Goal: Task Accomplishment & Management: Use online tool/utility

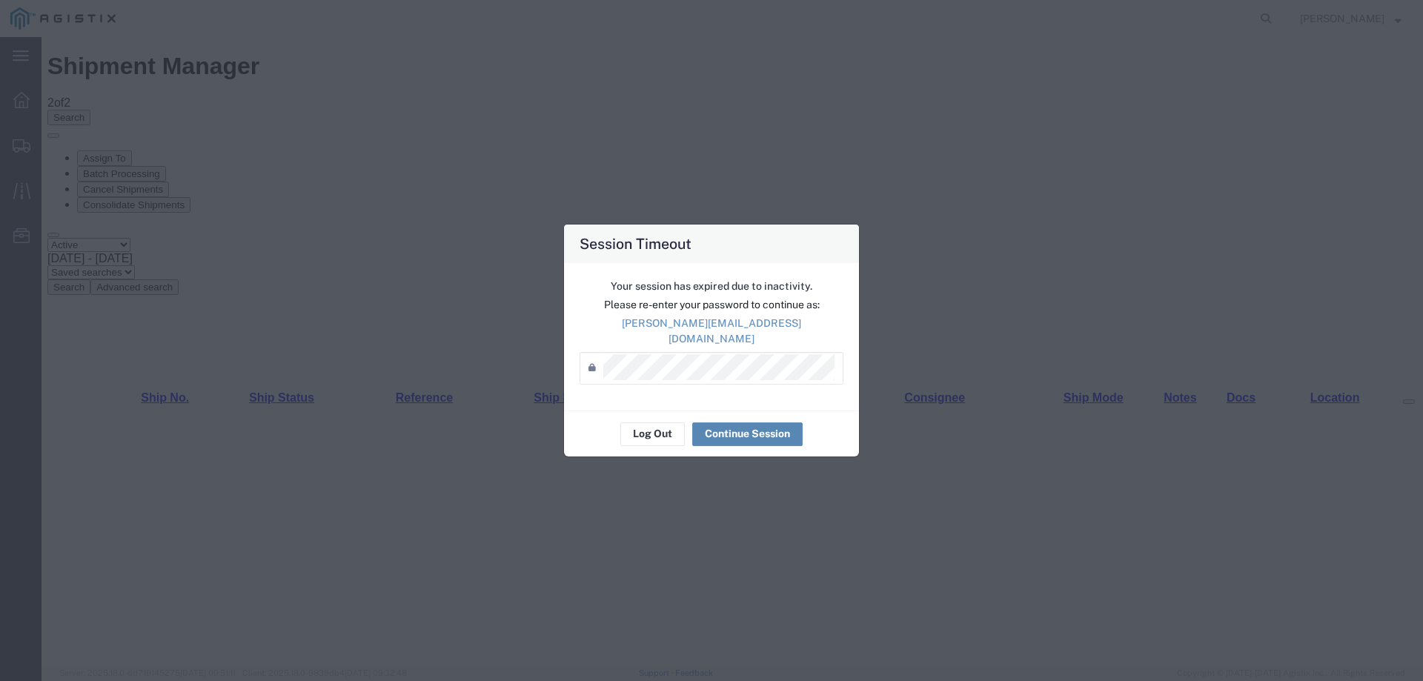
click at [714, 434] on button "Continue Session" at bounding box center [747, 434] width 110 height 24
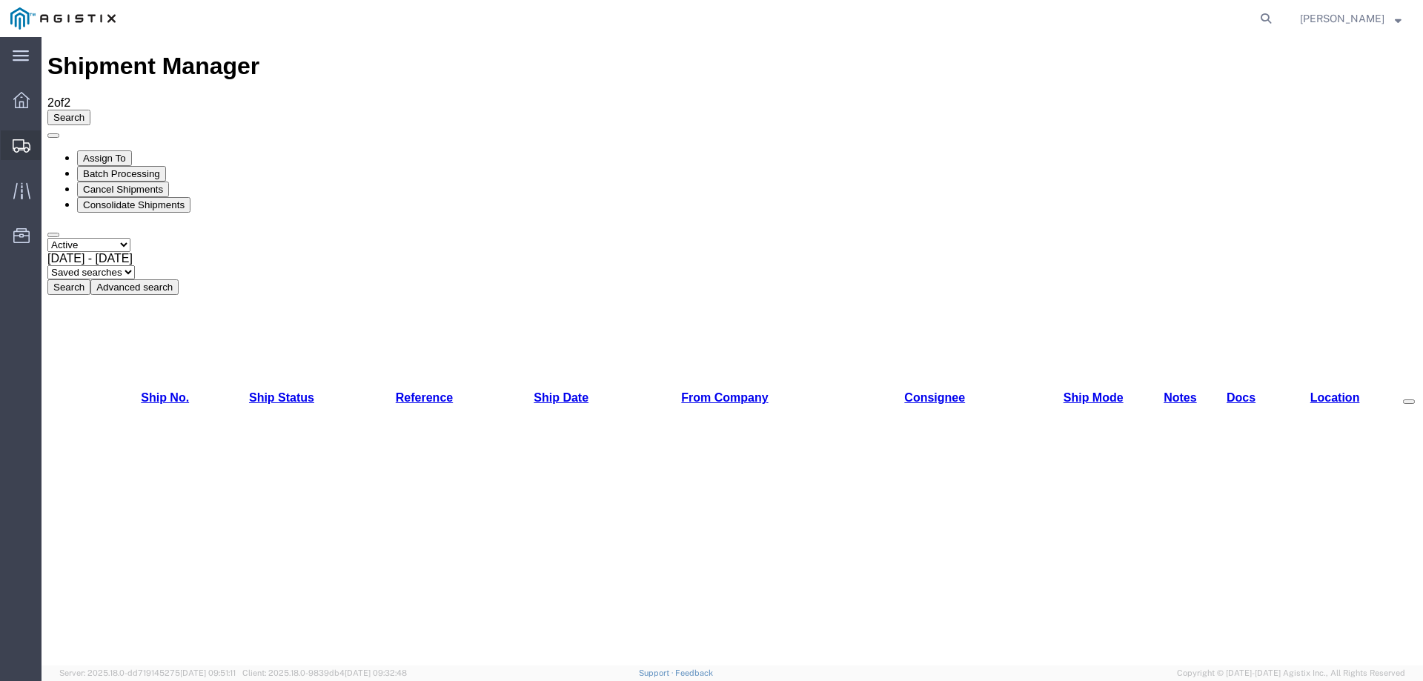
click at [0, 0] on span "Create from Template" at bounding box center [0, 0] width 0 height 0
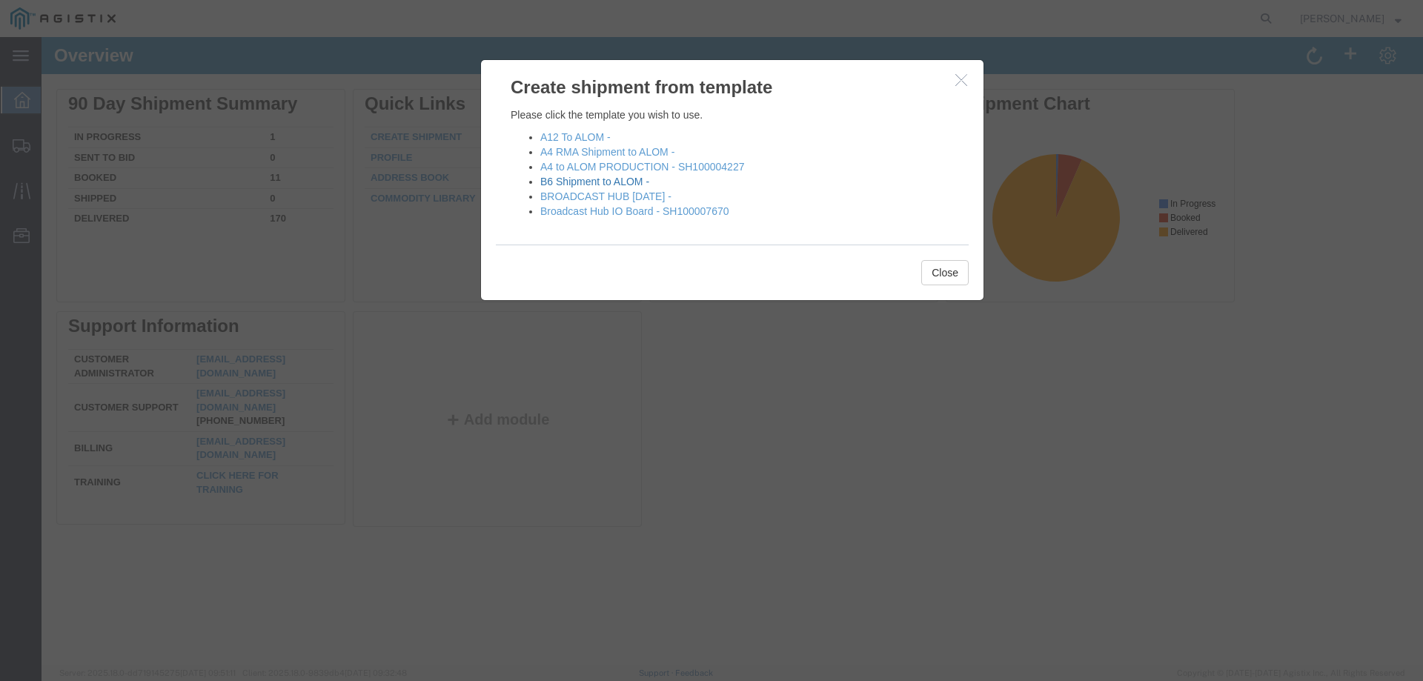
click at [584, 180] on link "B6 Shipment to ALOM -" at bounding box center [594, 182] width 109 height 12
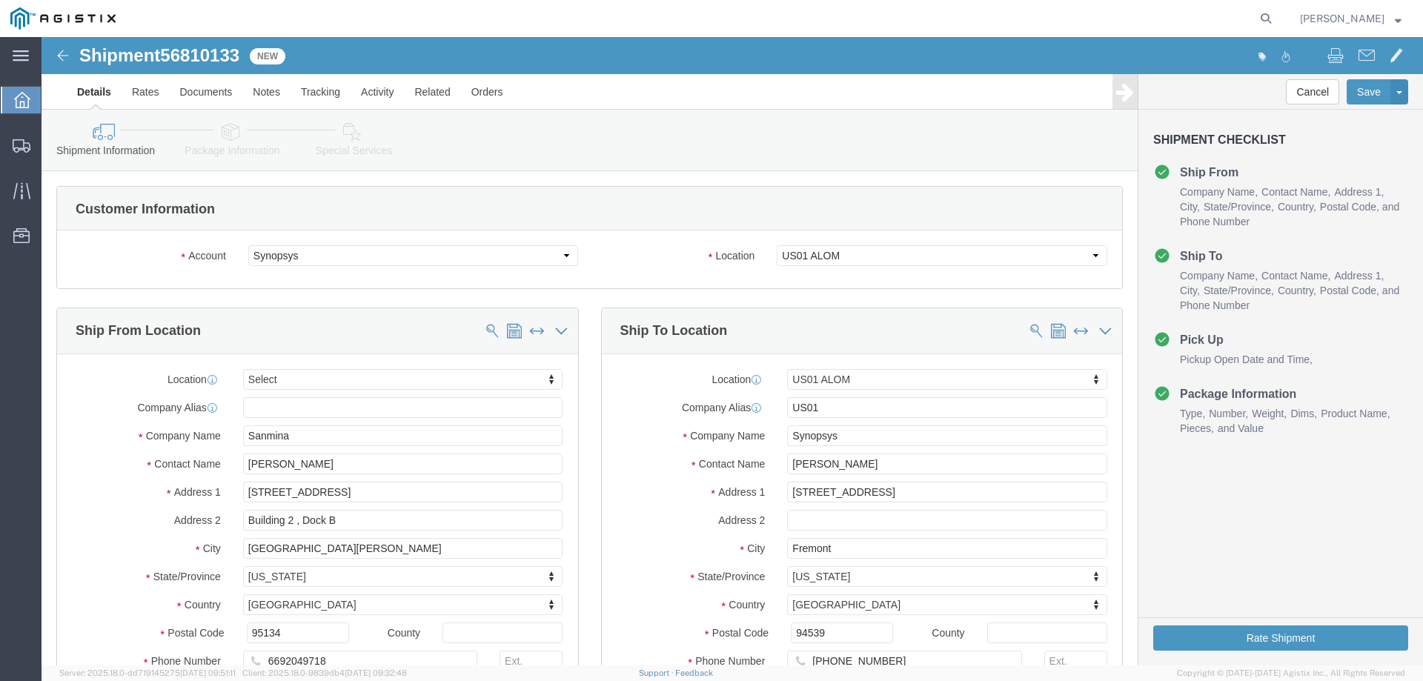
select select
select select "65511"
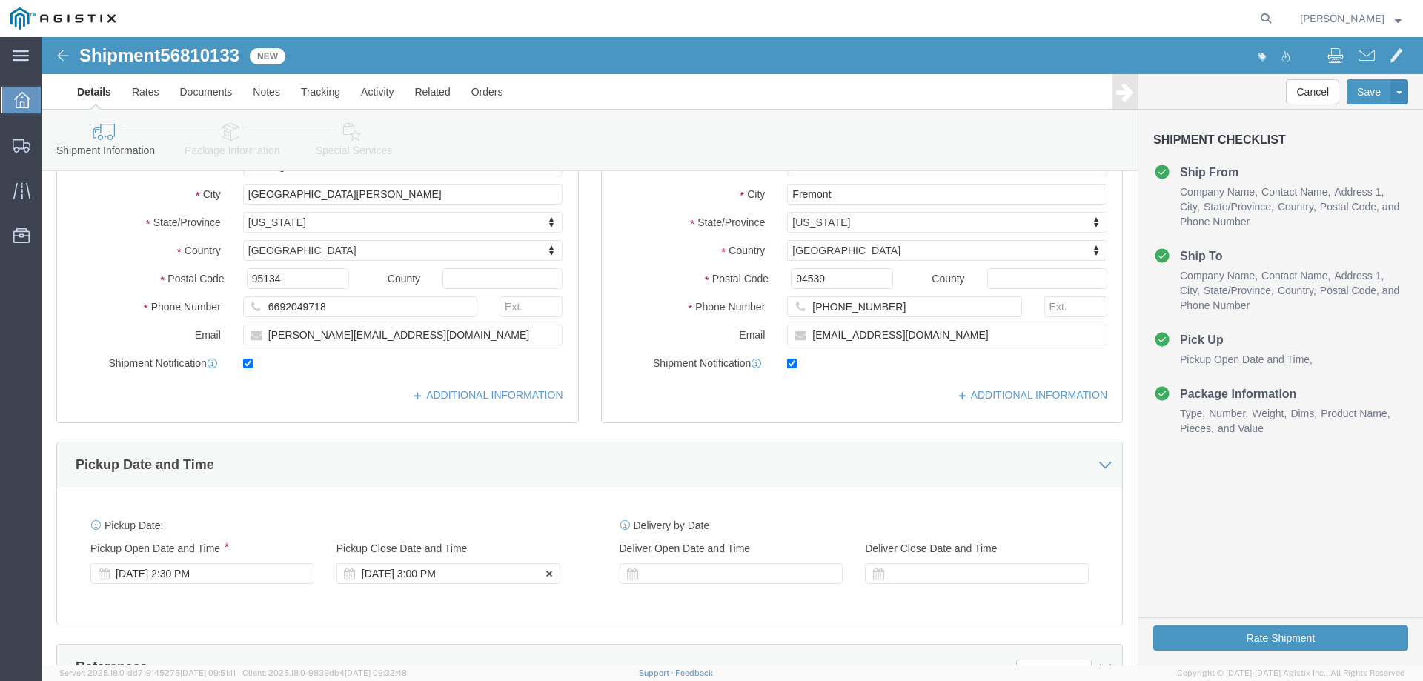
scroll to position [445, 0]
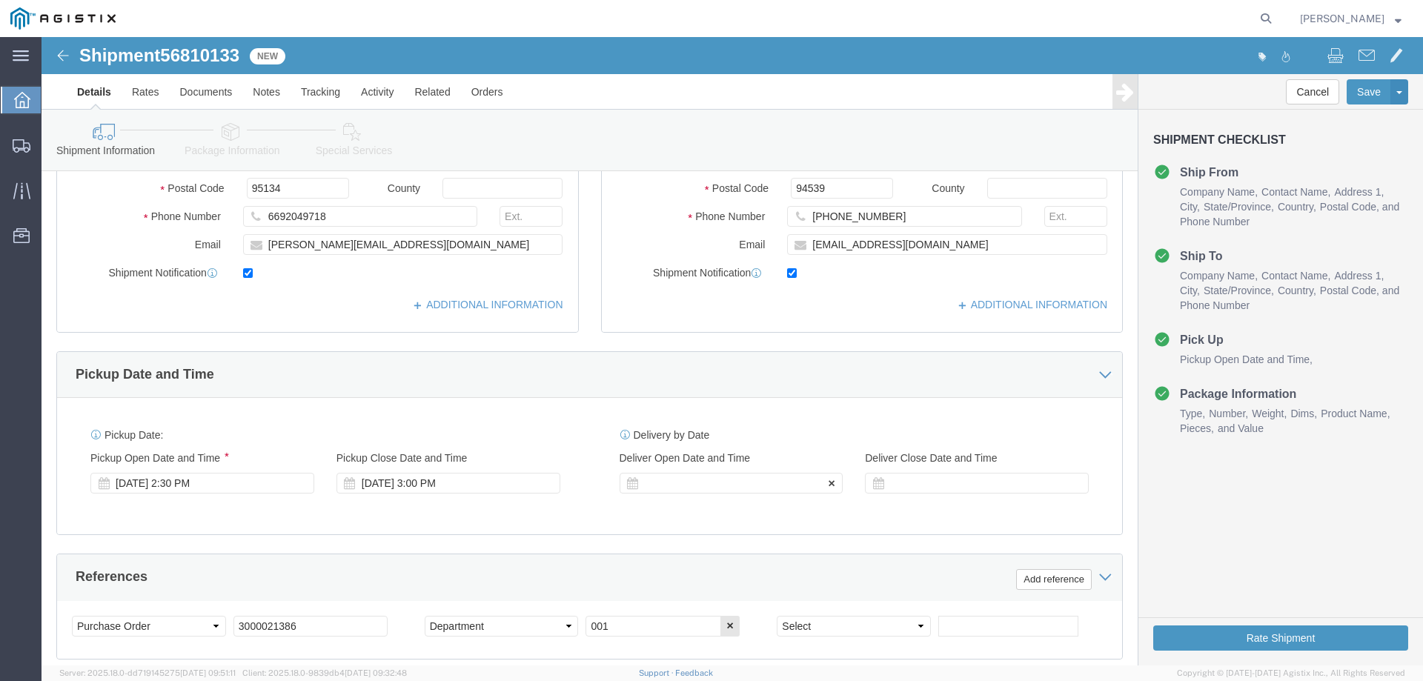
click div
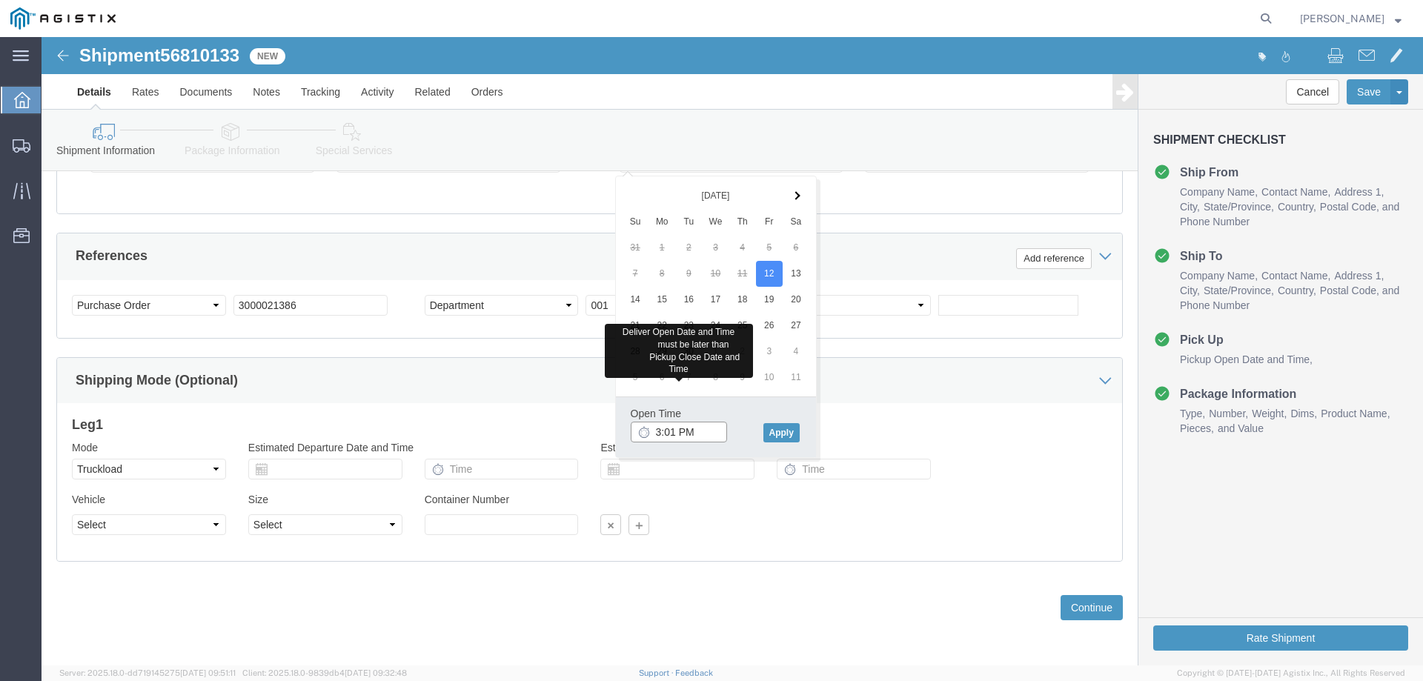
type input "3:01 PM"
click button "Apply"
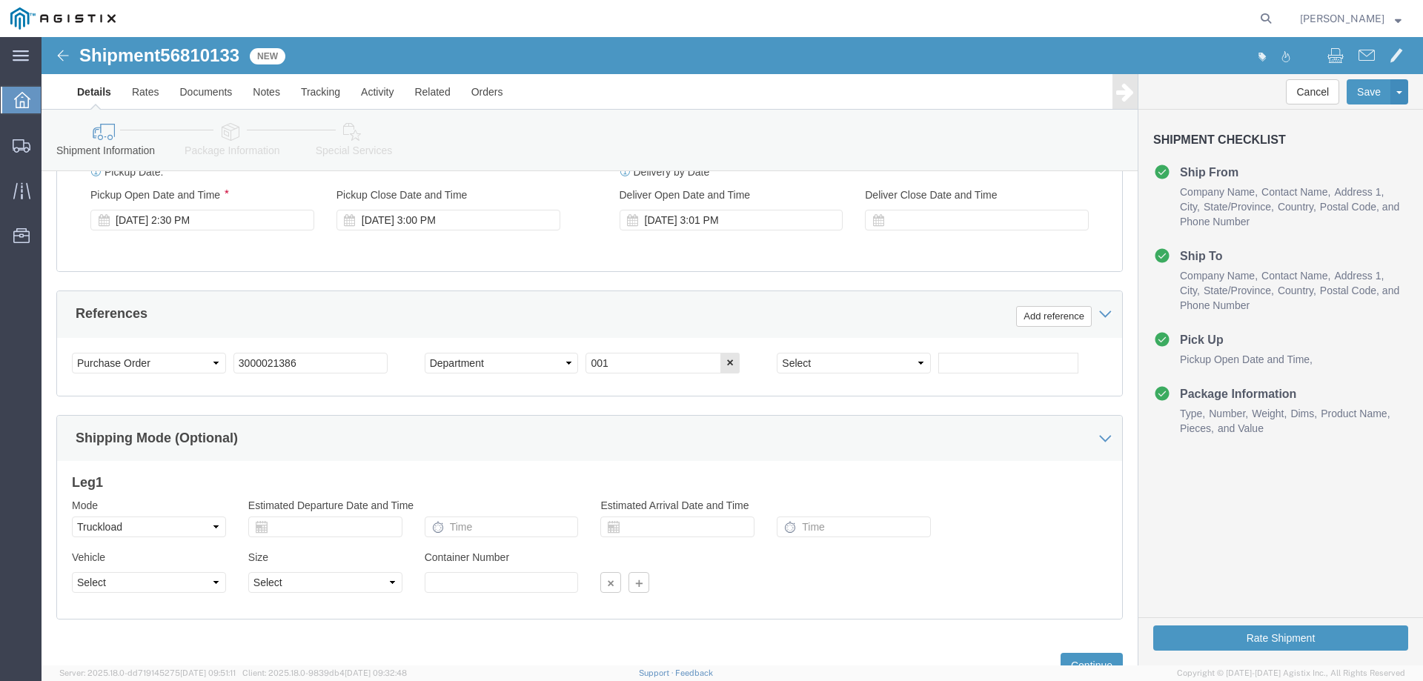
scroll to position [617, 0]
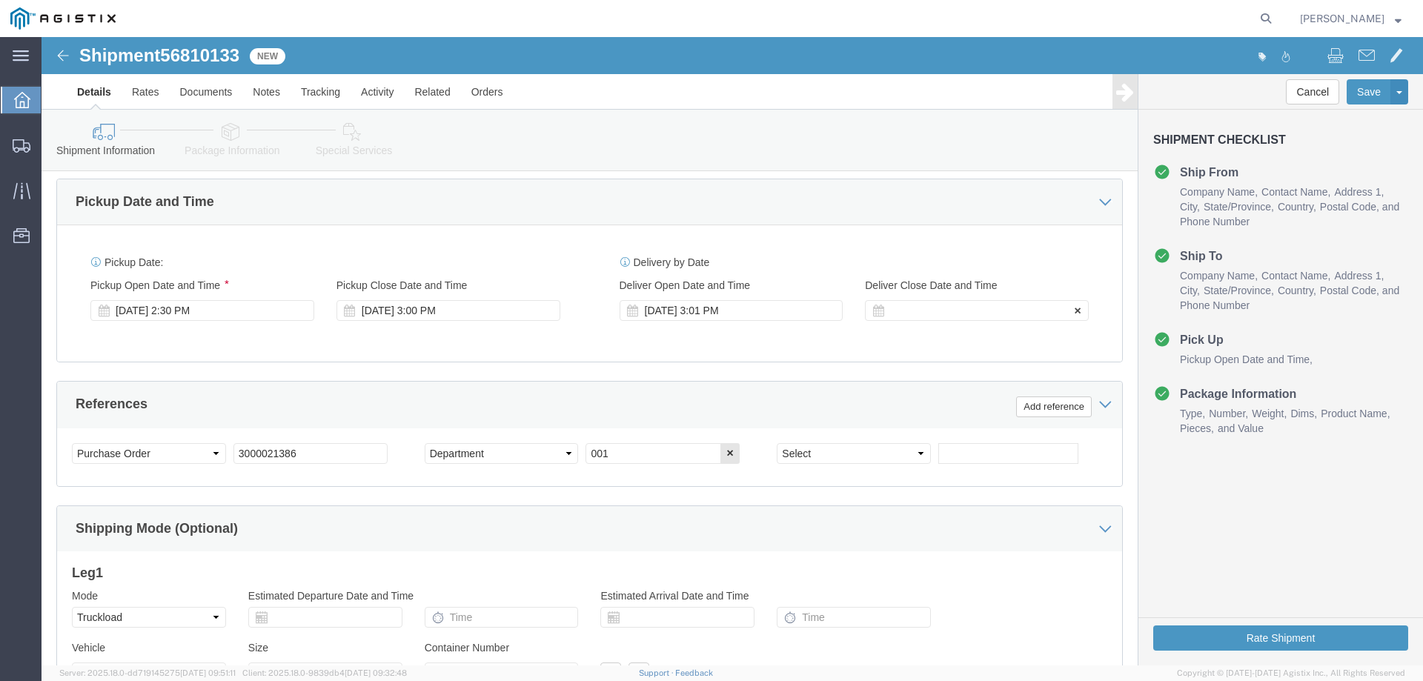
click div
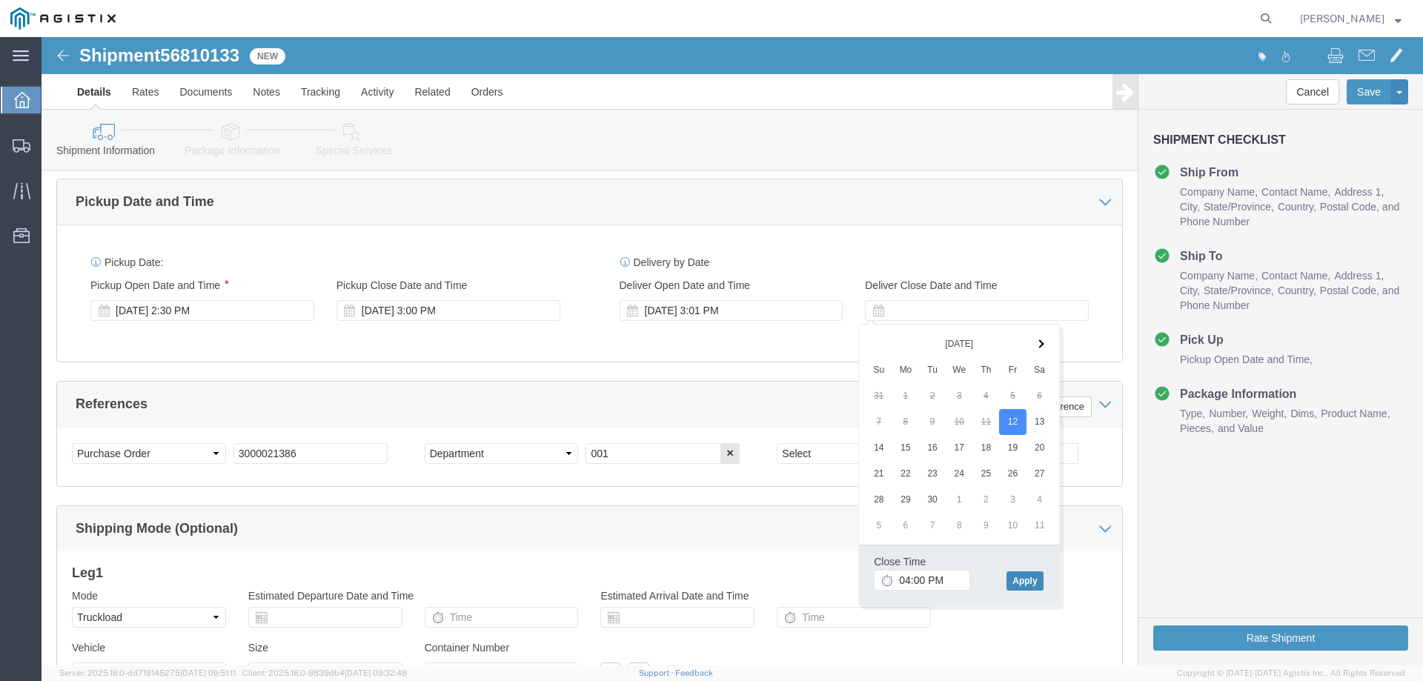
type input "4:00 PM"
drag, startPoint x: 990, startPoint y: 543, endPoint x: 963, endPoint y: 532, distance: 29.6
click button "Apply"
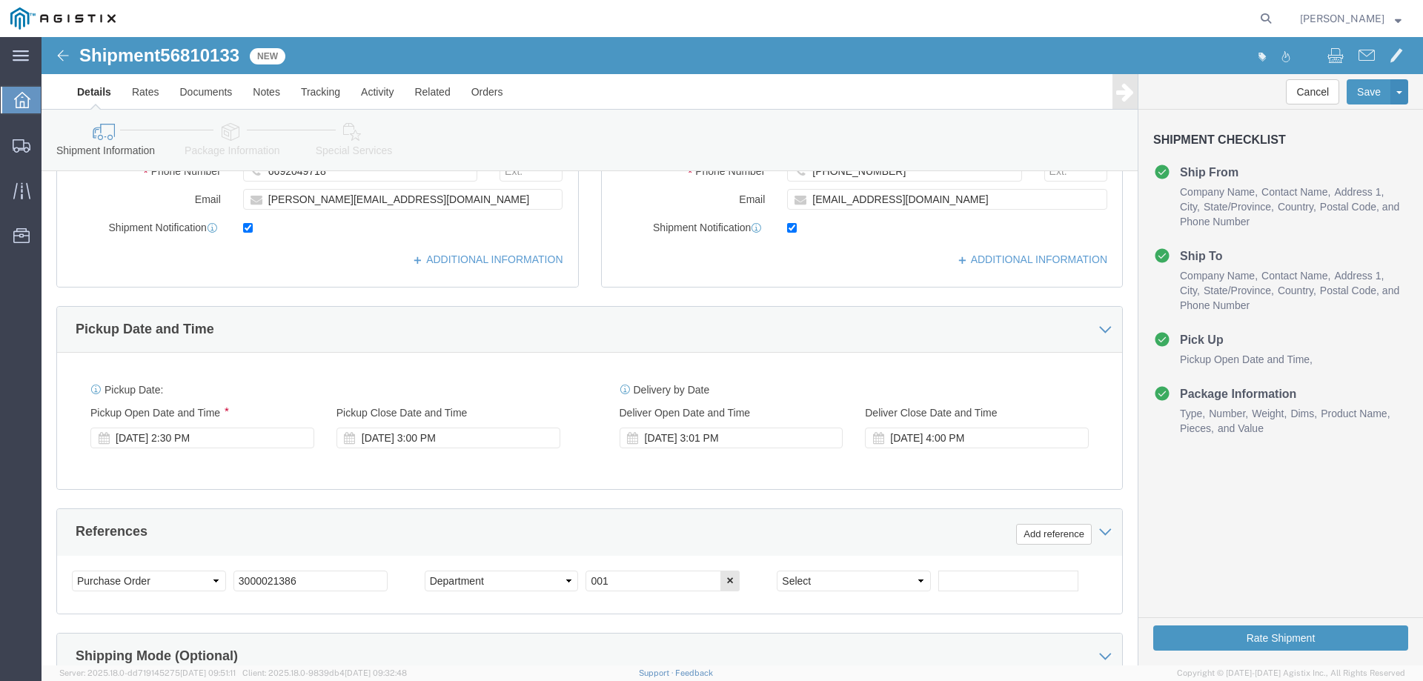
scroll to position [469, 0]
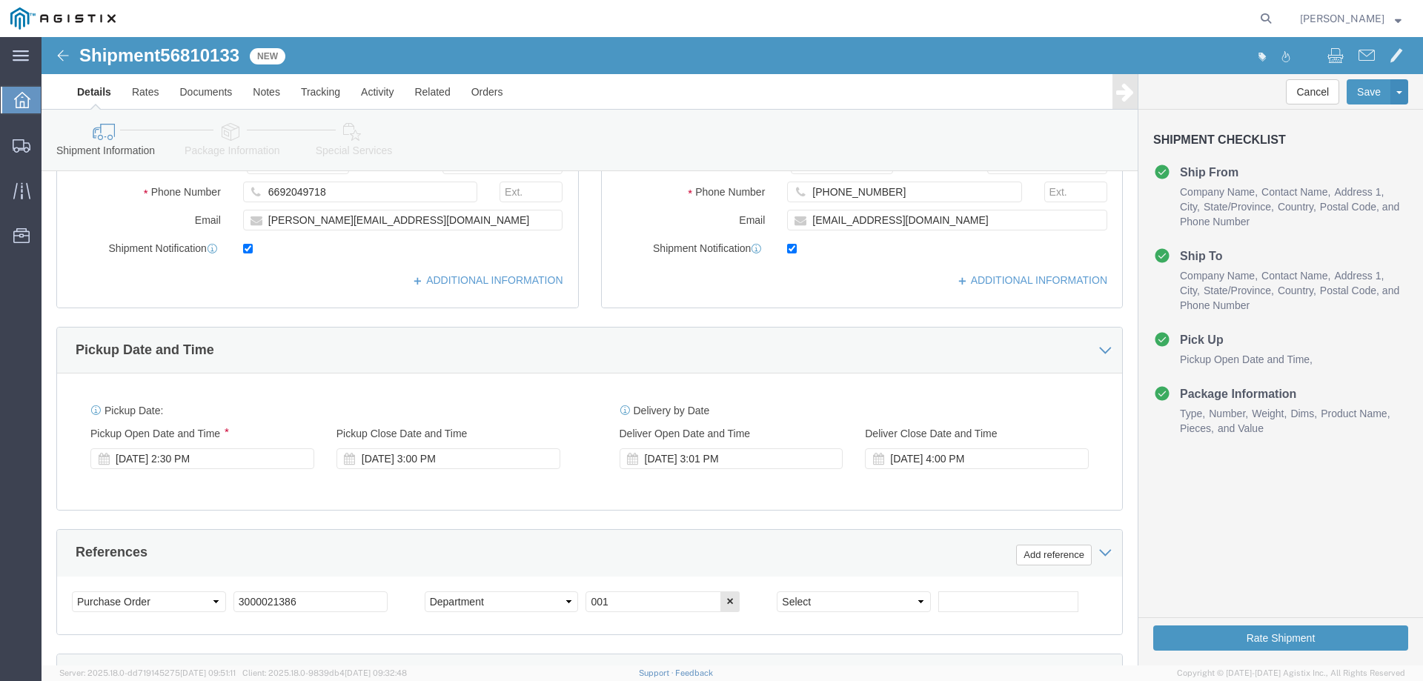
click icon
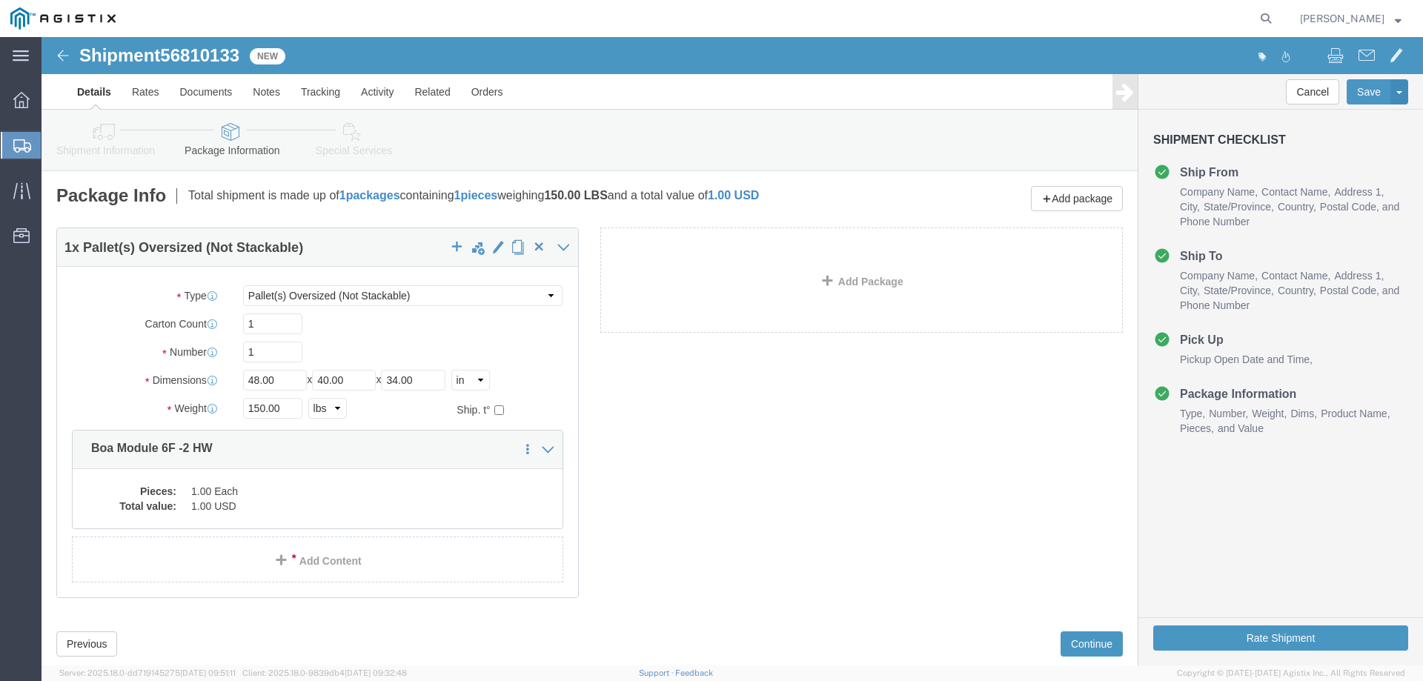
click link "Shipment Information"
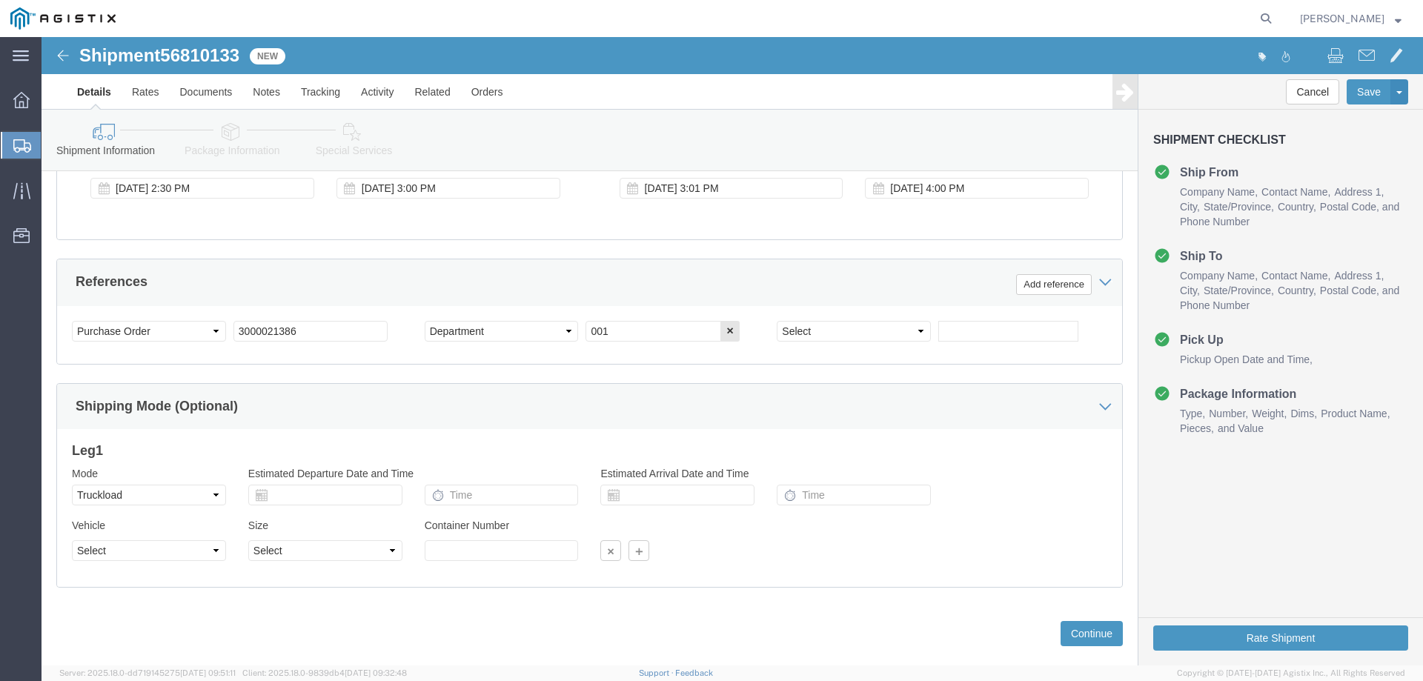
scroll to position [741, 0]
click icon
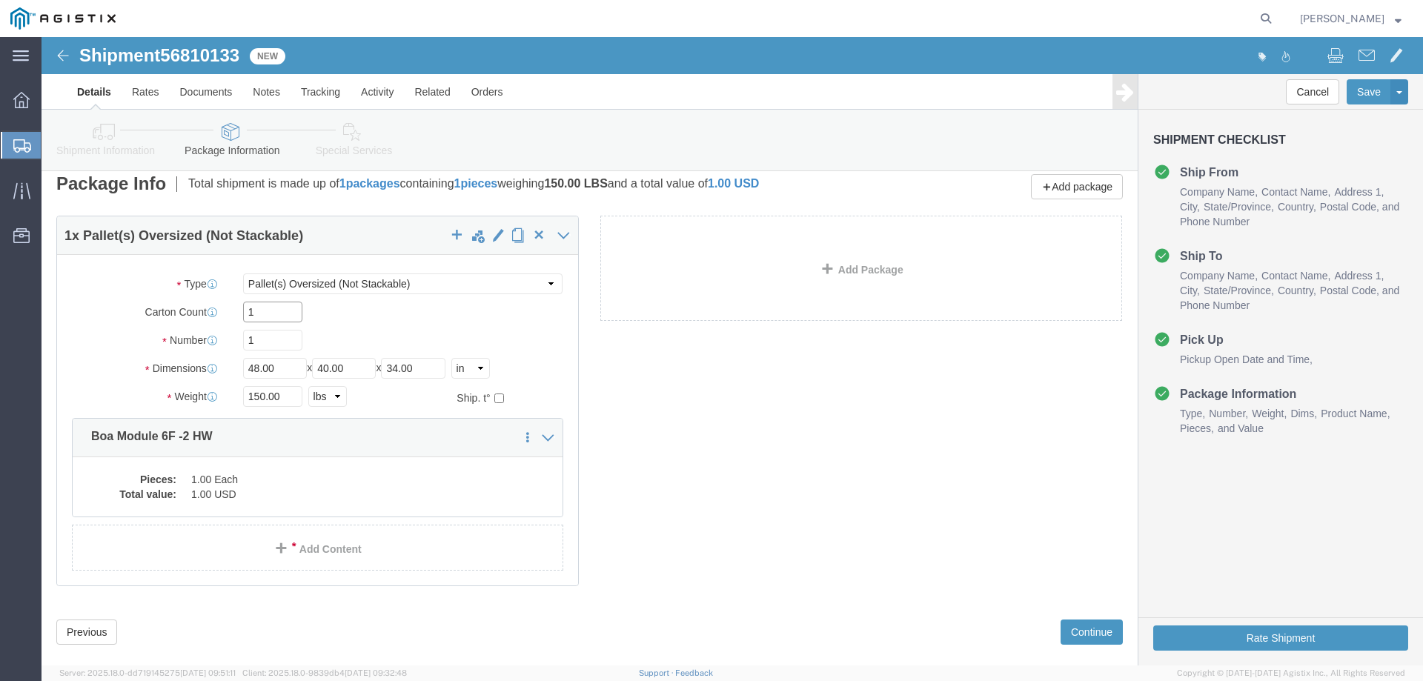
click input "1"
type input "2"
click input "1"
type input "2"
click dd "1.00 Each"
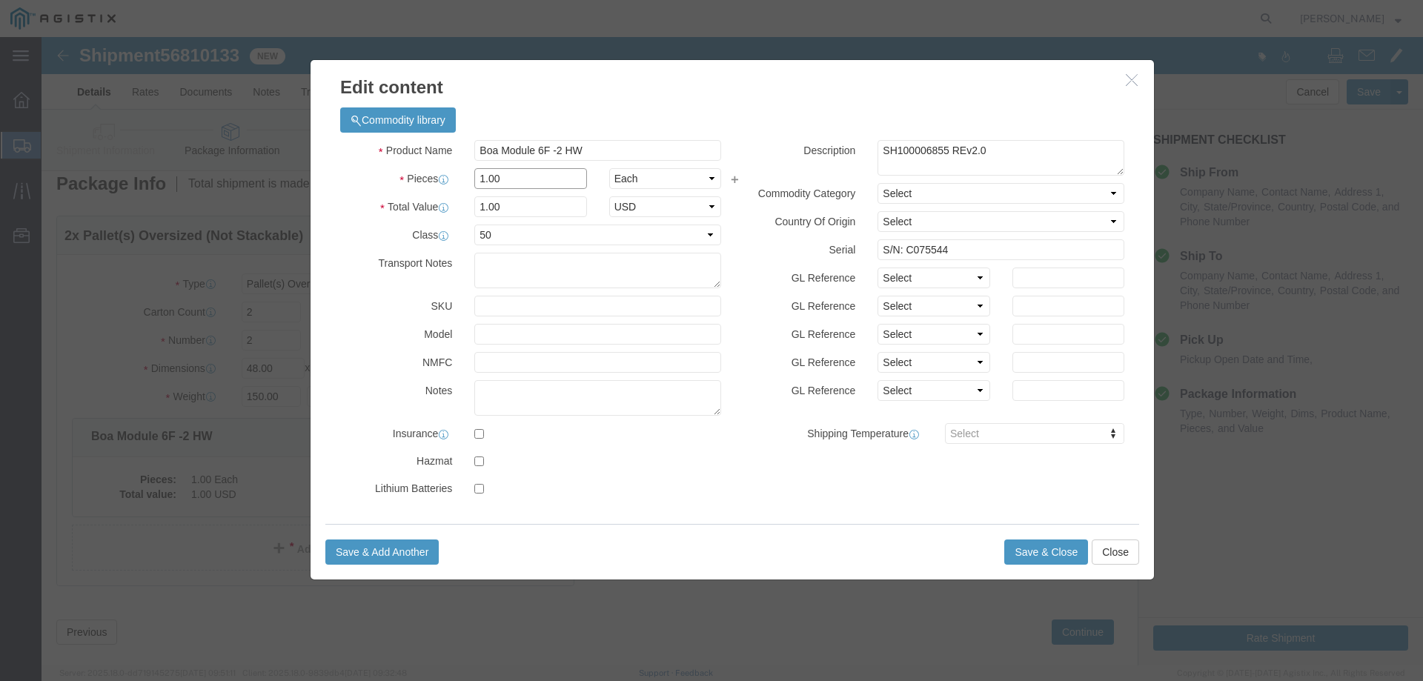
click input "1.00"
type input "1"
type input "2"
click input "2"
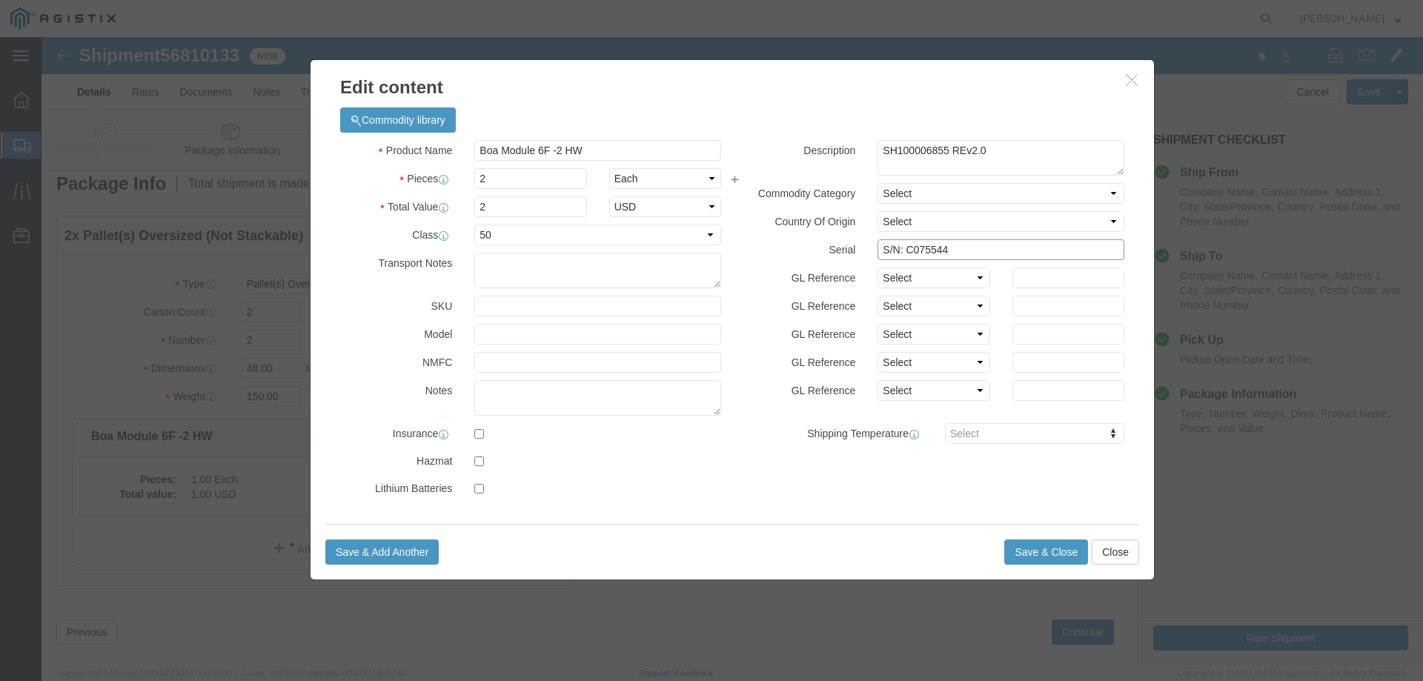
click input "S/N: C075544"
paste input "C075547 & C075554"
click input "S/N: C075547 & C075554"
type input "S/N: C075547, C075554"
click button "Save & Close"
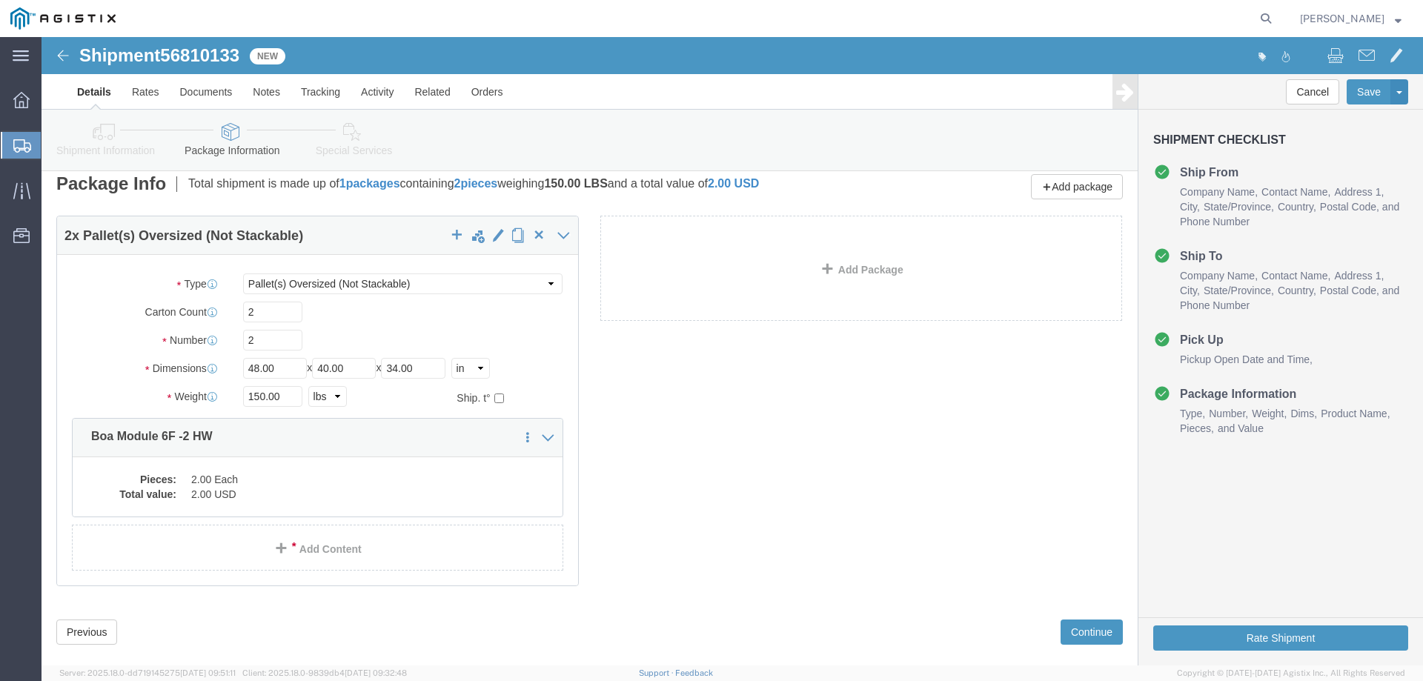
click link "Special Services"
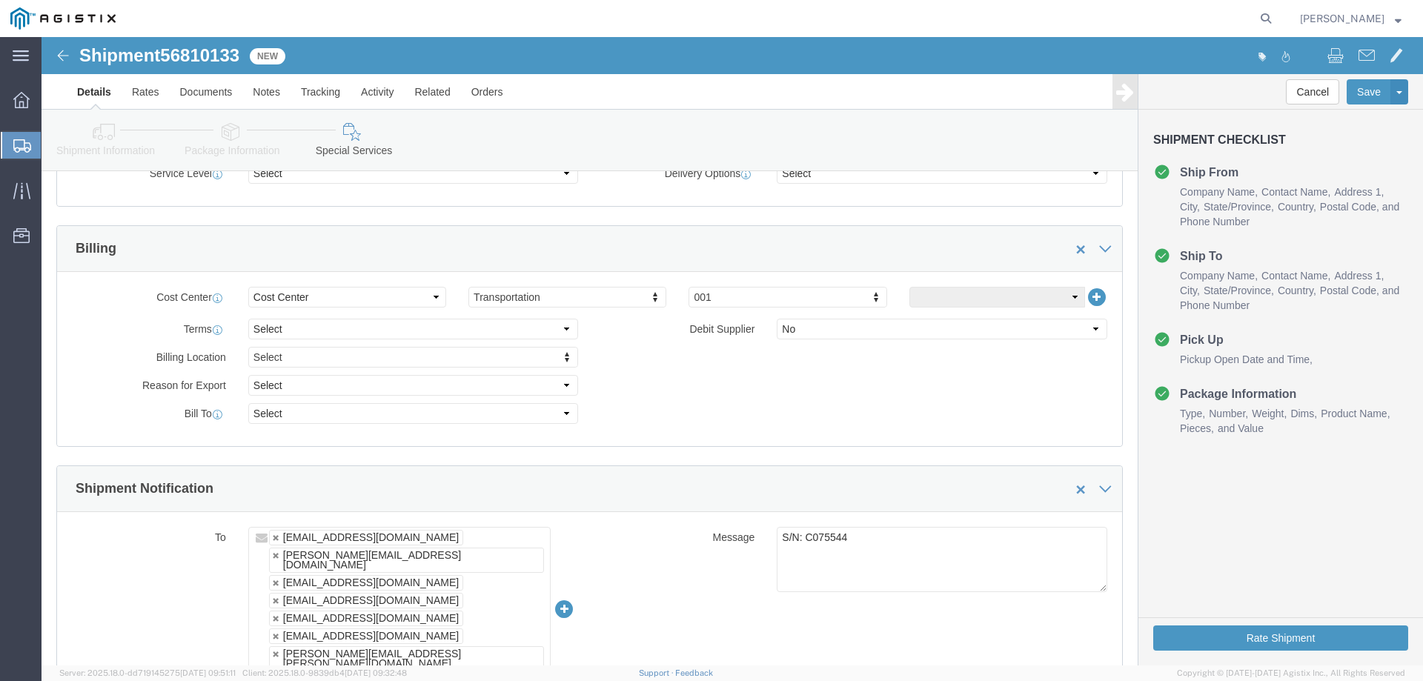
scroll to position [901, 0]
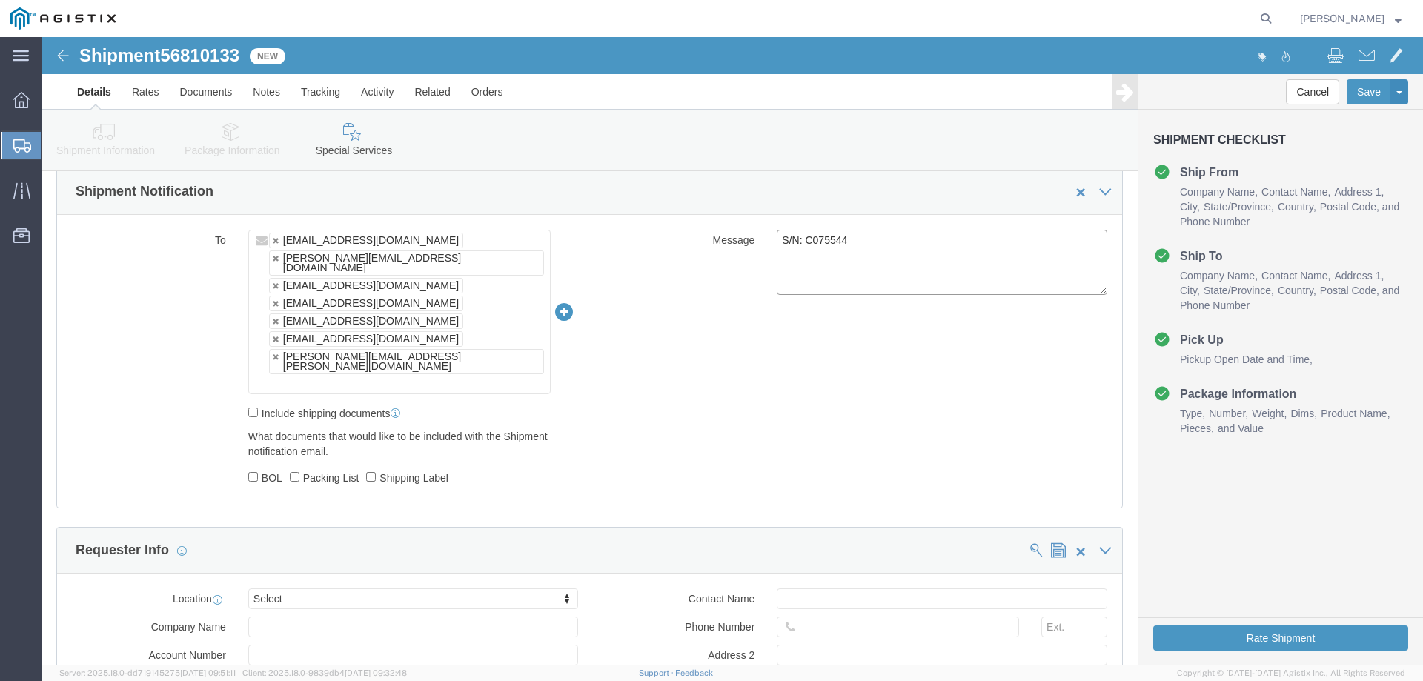
click textarea "S/N: C075544"
paste textarea "C075547 & C075554"
type textarea "S/N: C075547, C075554"
click div "To mcamacho.sjc@airgroup.com rafael@synopsys.com synopsys@airgroup.com haps_int…"
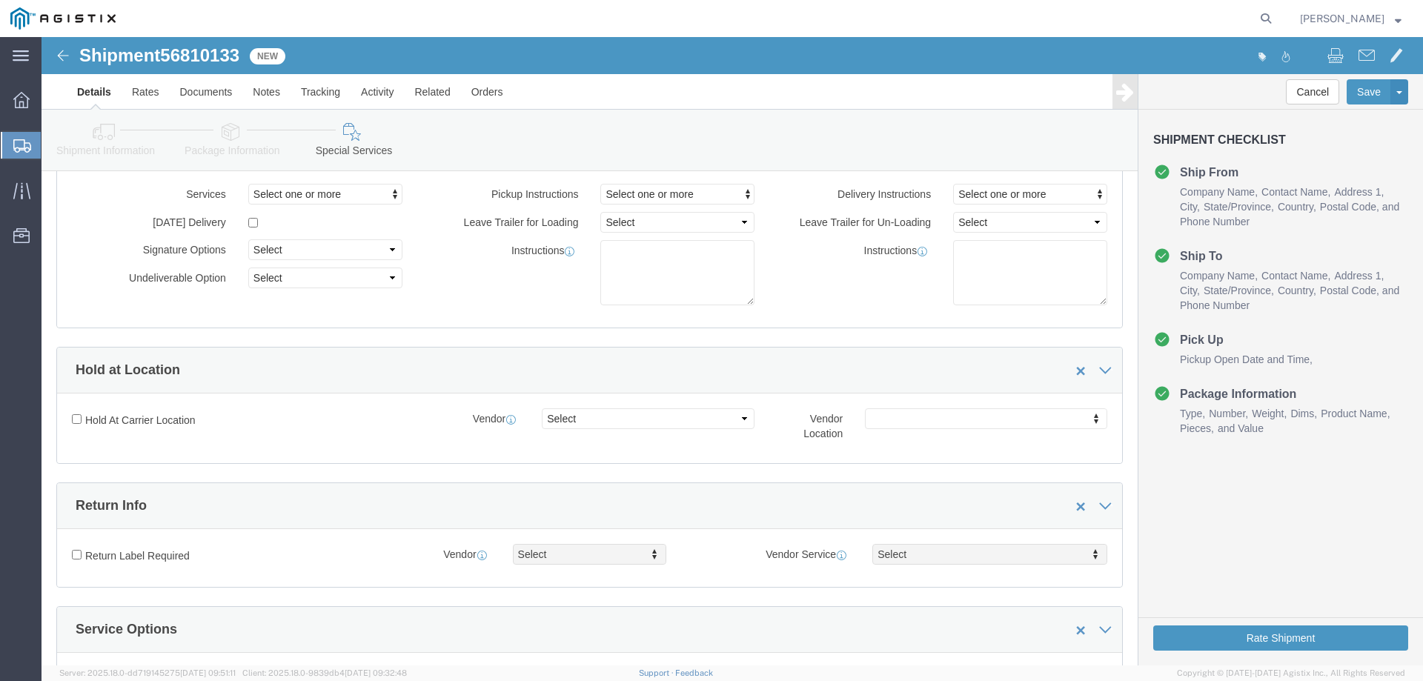
scroll to position [0, 0]
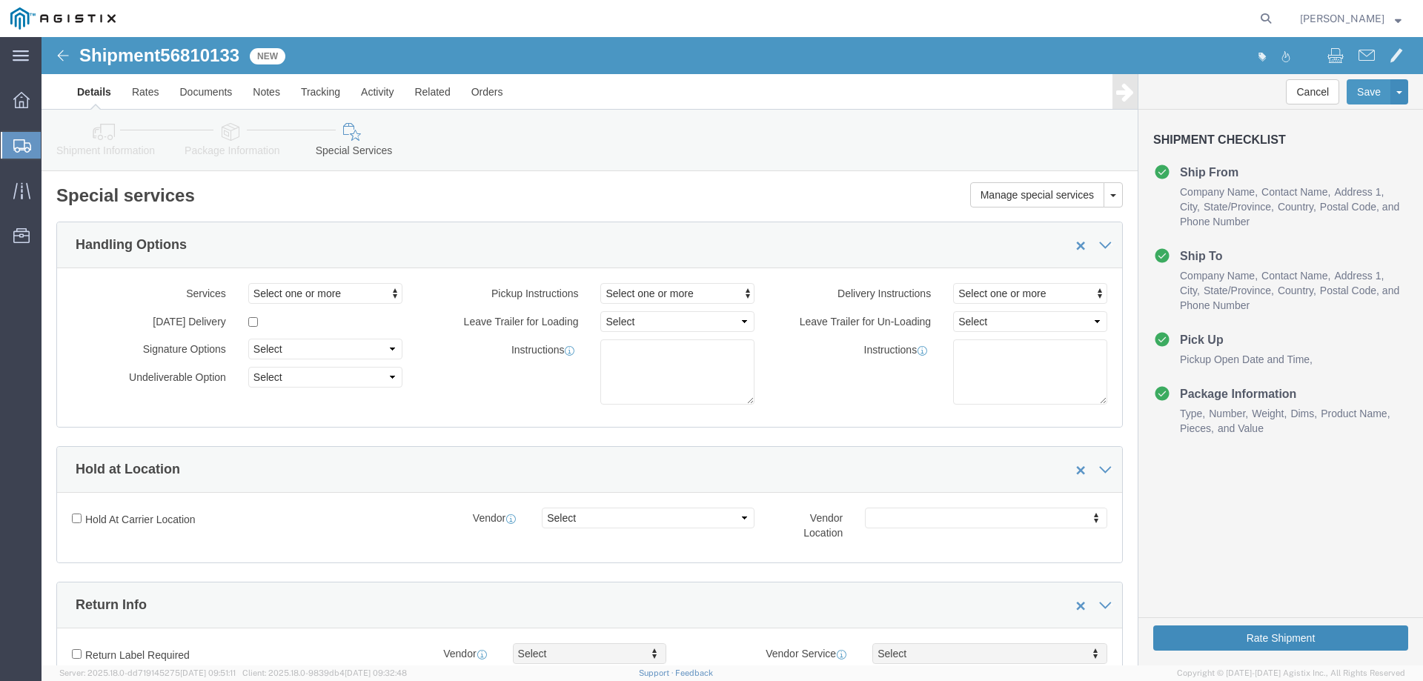
click button "Rate Shipment"
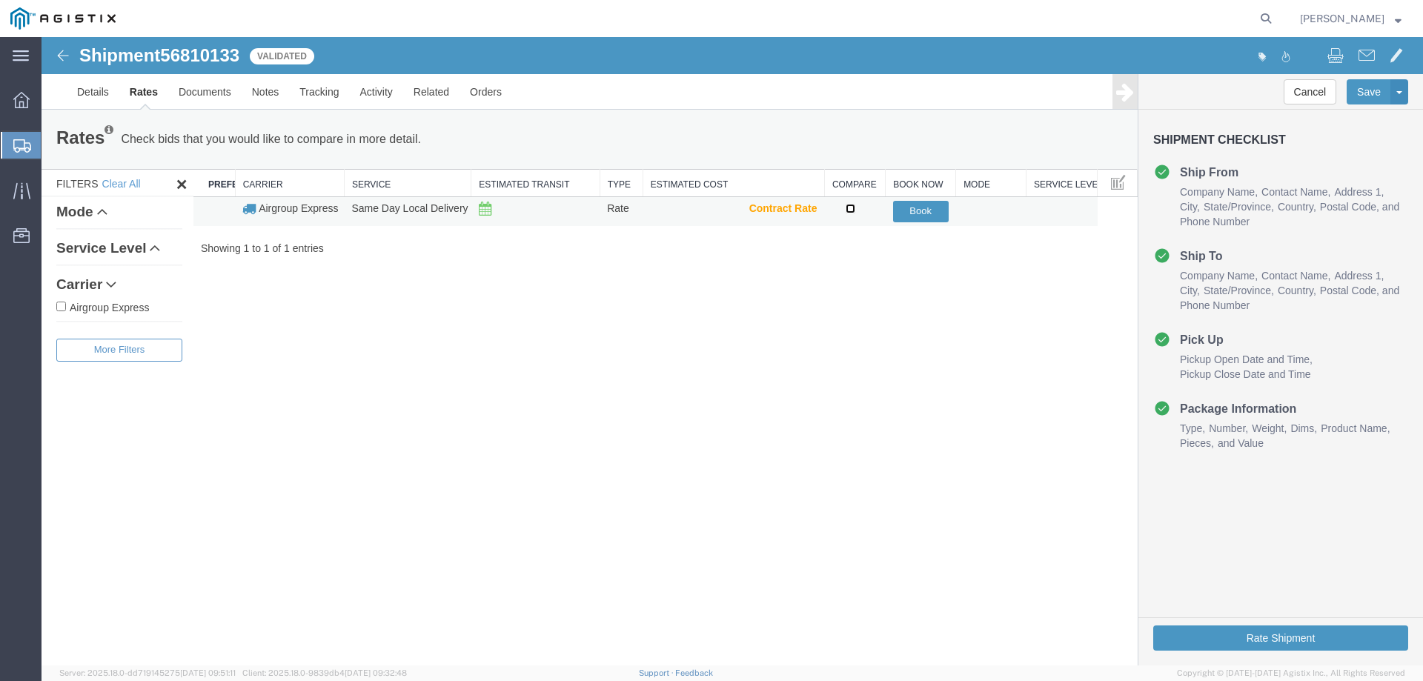
click at [847, 206] on input "checkbox" at bounding box center [851, 209] width 10 height 10
checkbox input "true"
click at [928, 213] on button "Book" at bounding box center [921, 211] width 56 height 21
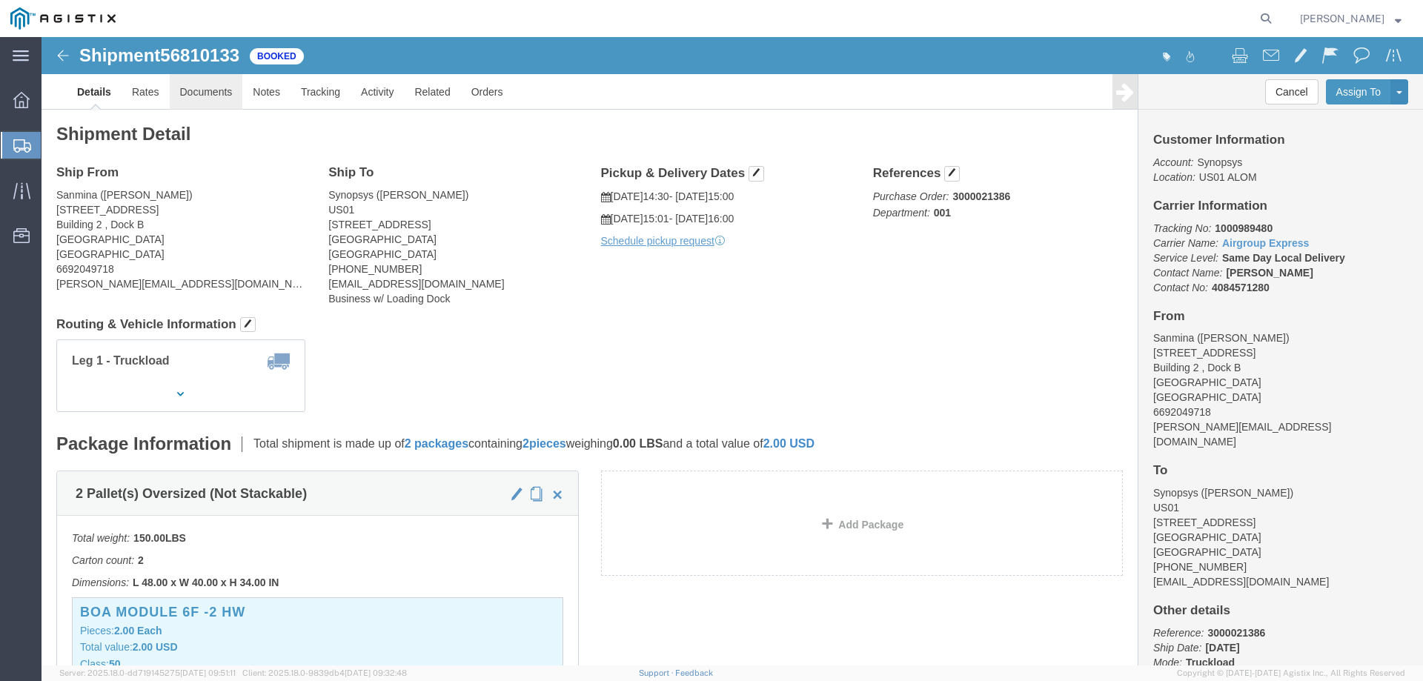
click link "Documents"
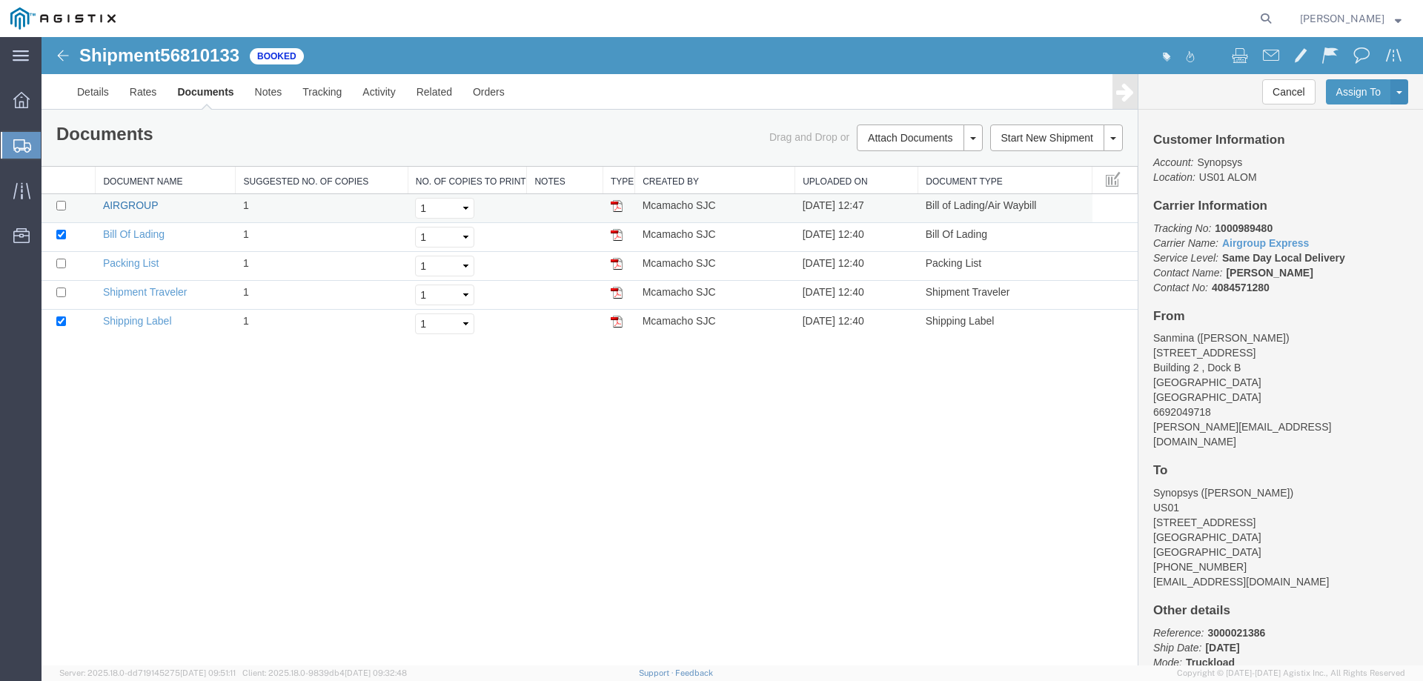
click at [150, 205] on link "AIRGROUP" at bounding box center [130, 205] width 55 height 12
